Goal: Information Seeking & Learning: Learn about a topic

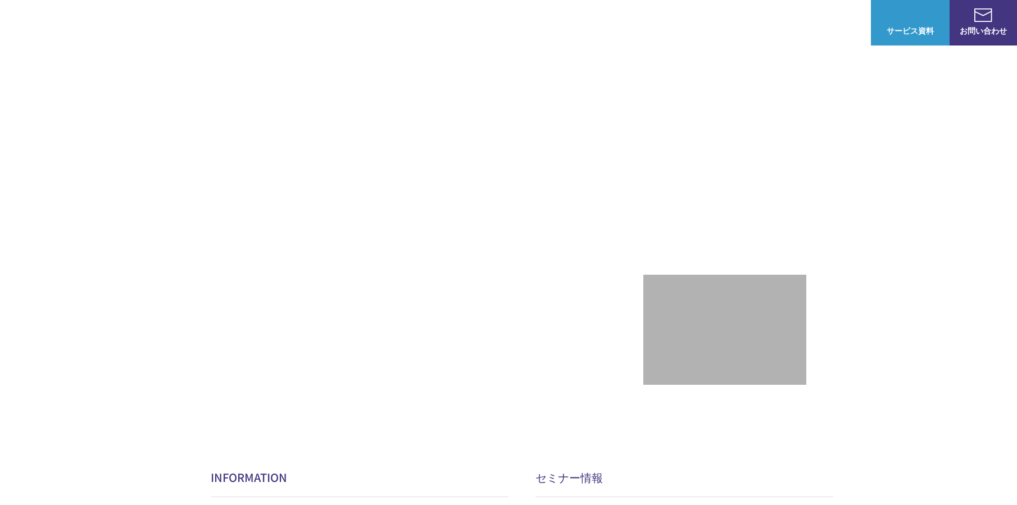
scroll to position [56, 0]
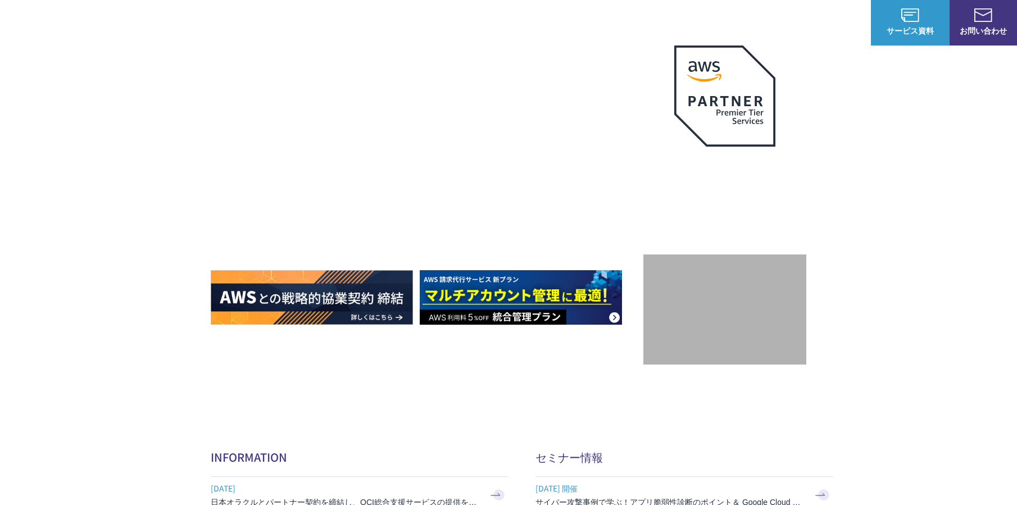
click at [750, 293] on img at bounding box center [725, 312] width 118 height 82
click at [522, 296] on img at bounding box center [521, 297] width 202 height 55
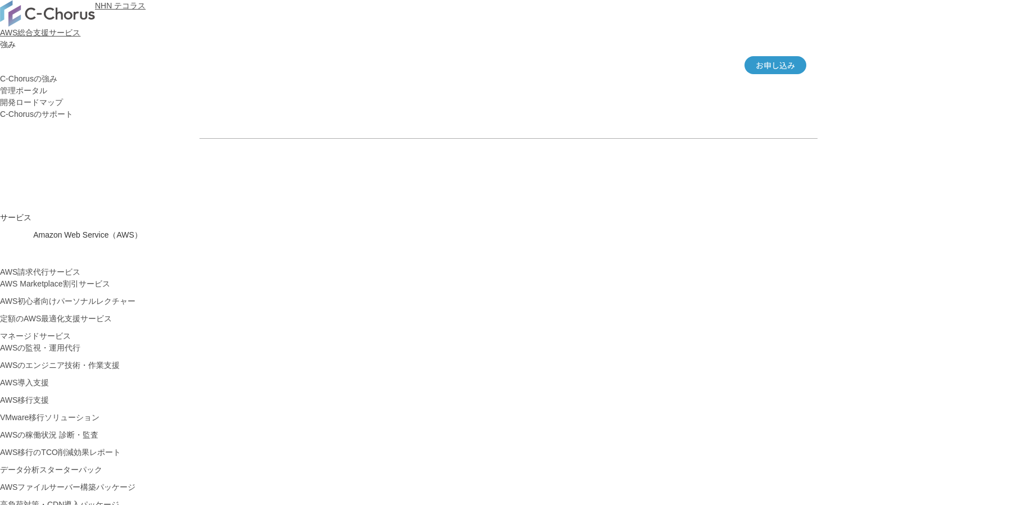
drag, startPoint x: 250, startPoint y: 198, endPoint x: 336, endPoint y: 196, distance: 86.0
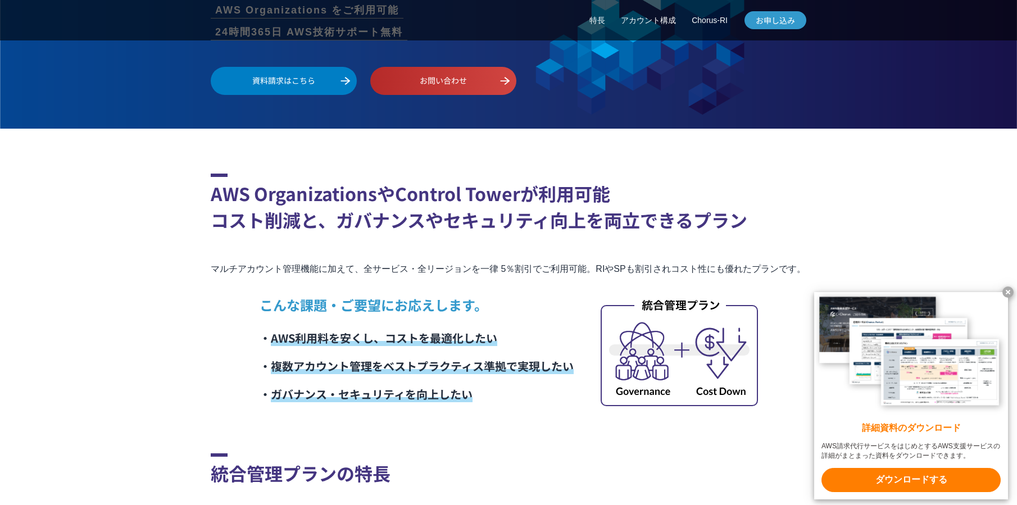
scroll to position [1855, 0]
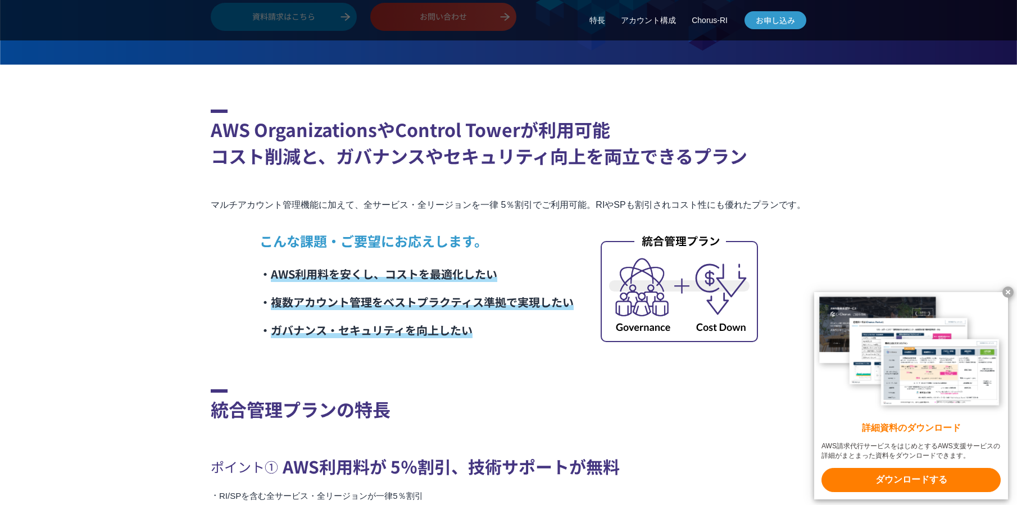
scroll to position [1911, 0]
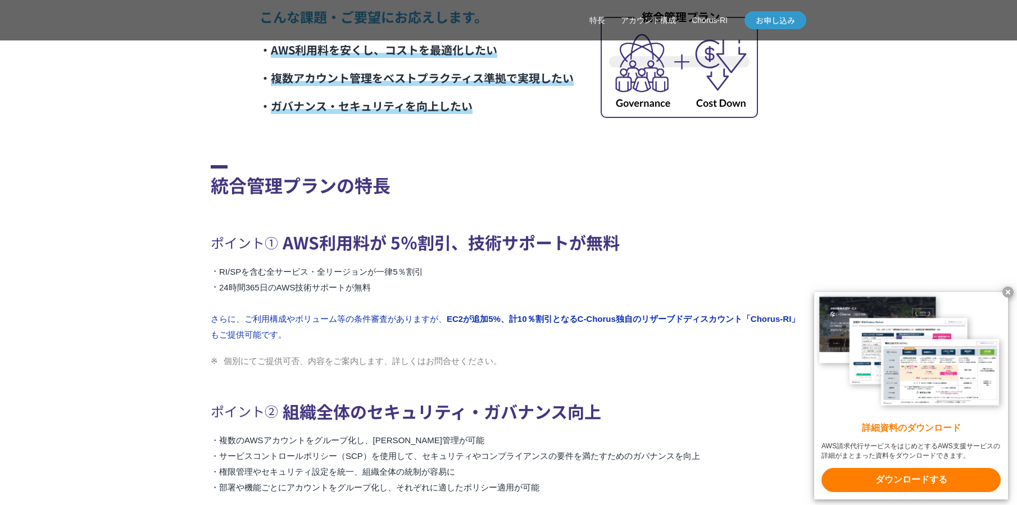
scroll to position [2136, 0]
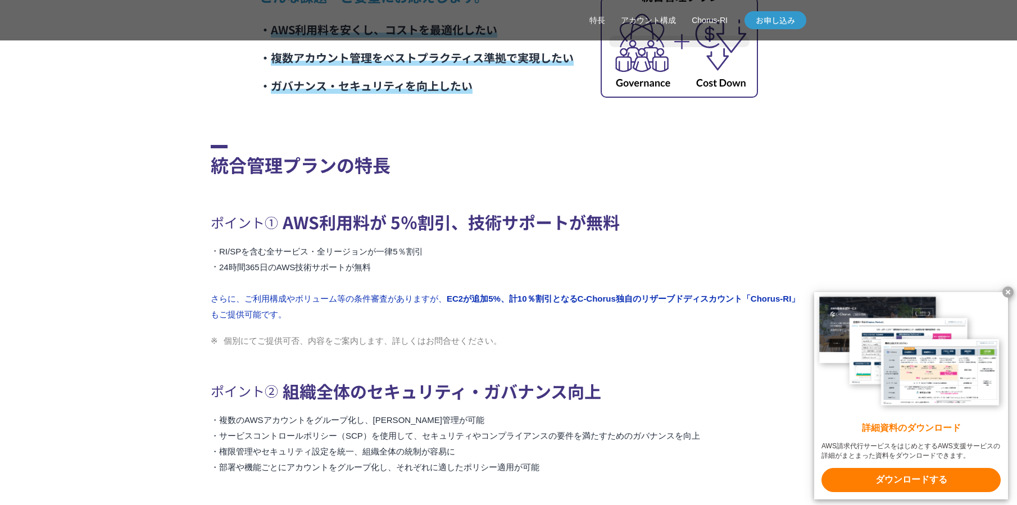
drag, startPoint x: 415, startPoint y: 249, endPoint x: 409, endPoint y: 250, distance: 6.8
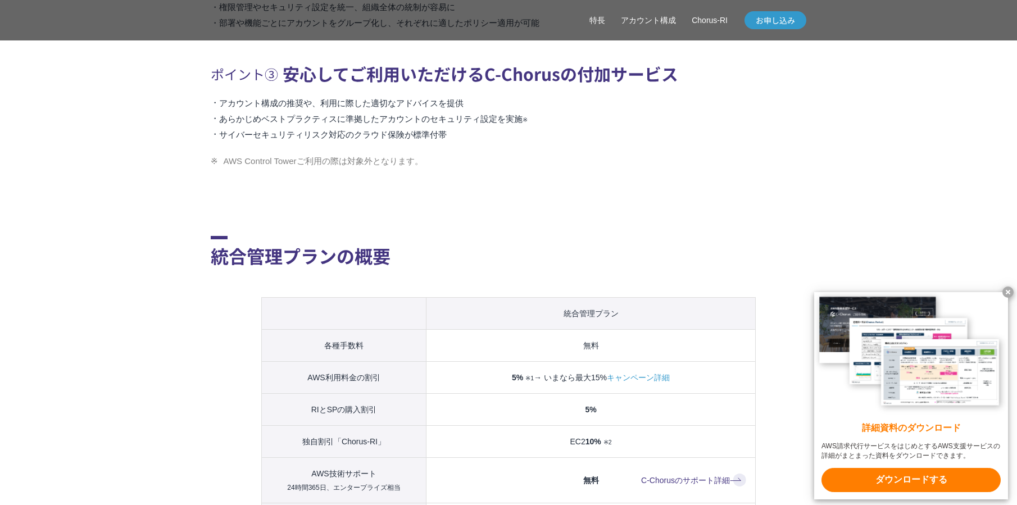
scroll to position [2586, 0]
